Goal: Information Seeking & Learning: Check status

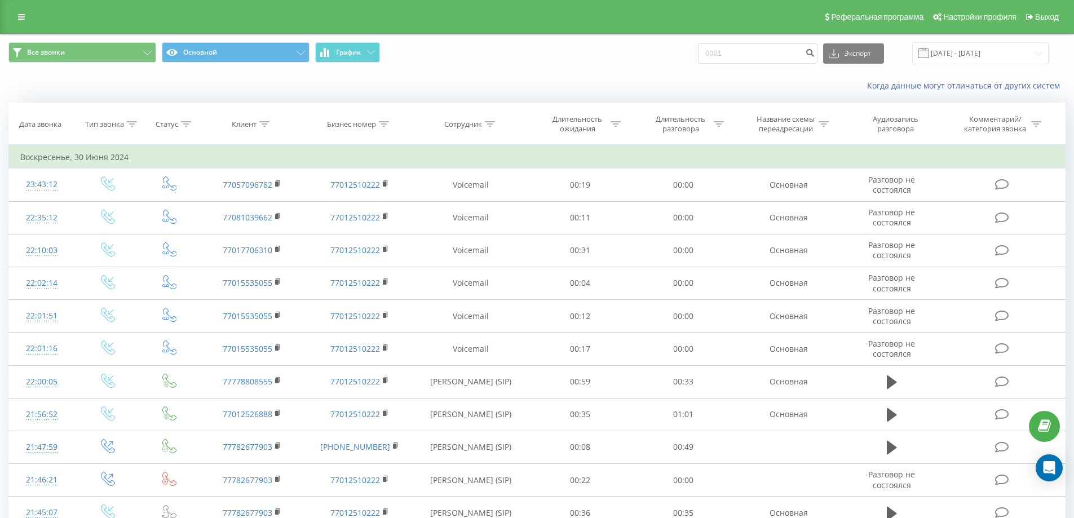
type input "0001"
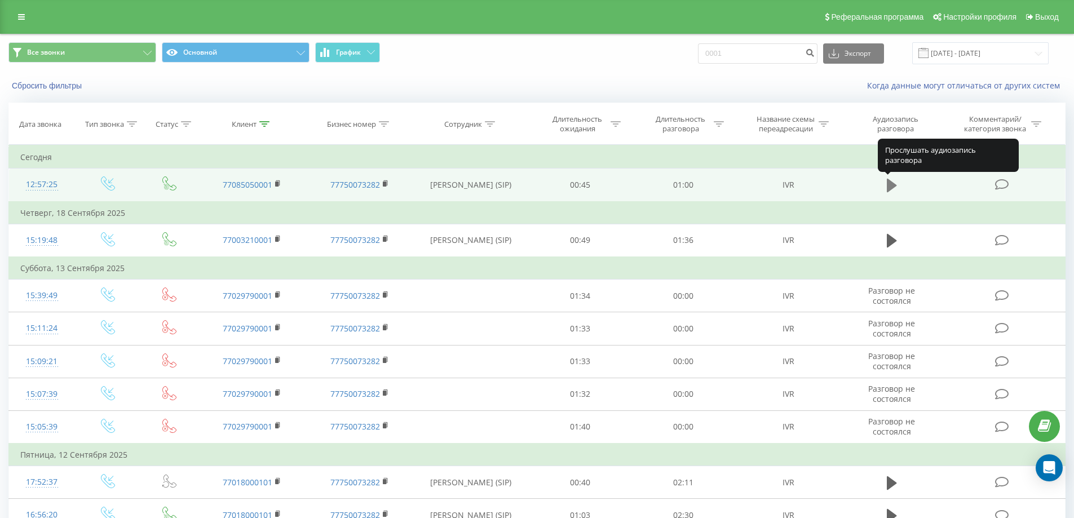
click at [893, 185] on icon at bounding box center [892, 186] width 10 height 14
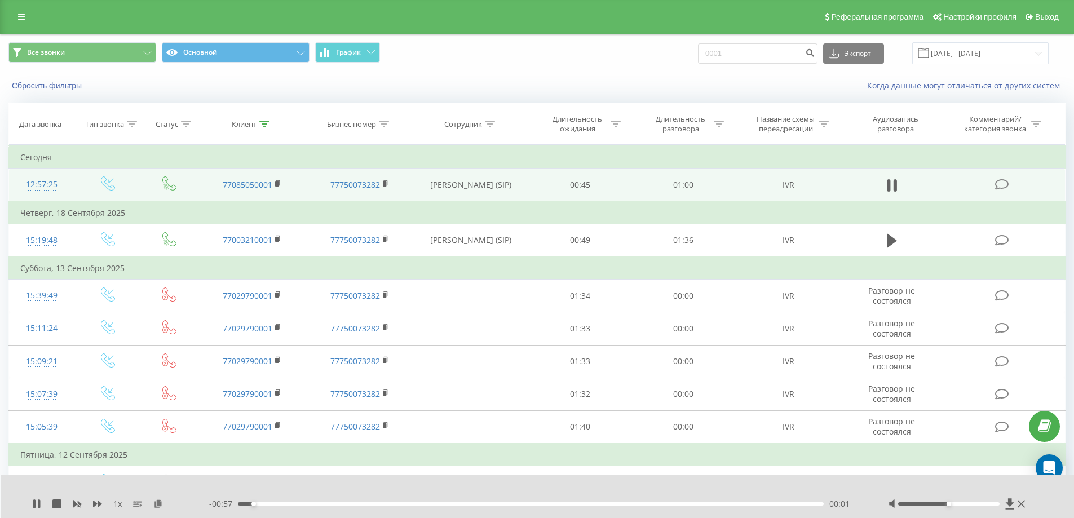
click at [998, 505] on div at bounding box center [950, 504] width 102 height 3
